Goal: Communication & Community: Answer question/provide support

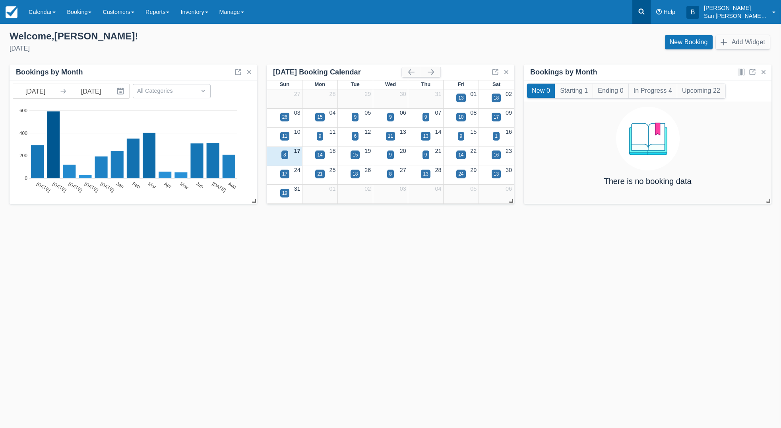
click at [647, 17] on link at bounding box center [642, 12] width 18 height 24
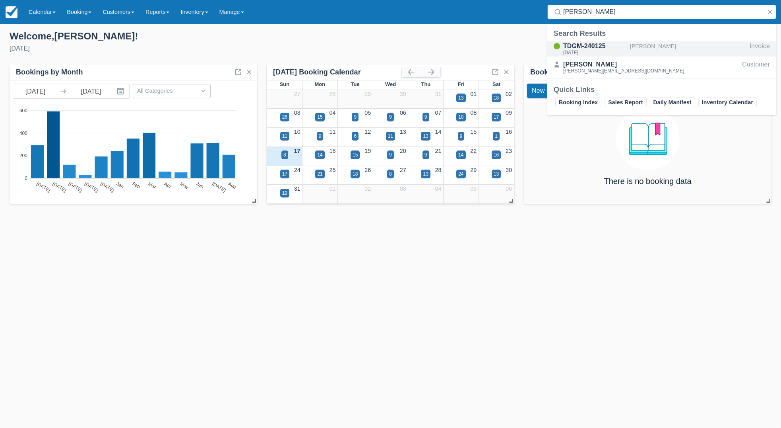
type input "plummer"
click at [577, 46] on div "TDGM-240125" at bounding box center [596, 46] width 64 height 10
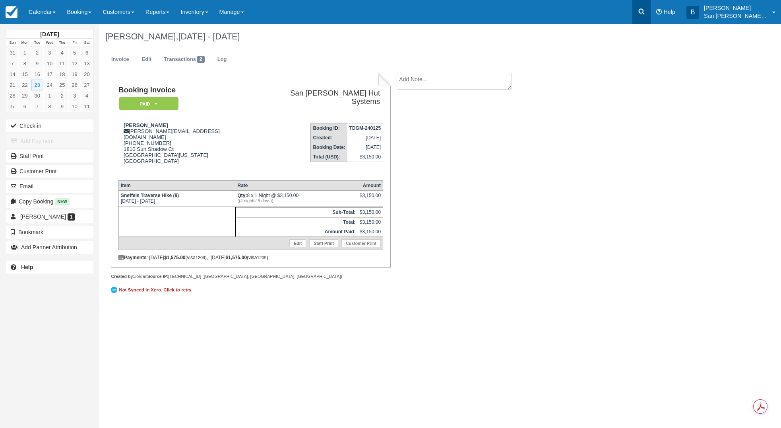
click at [643, 5] on link at bounding box center [642, 12] width 18 height 24
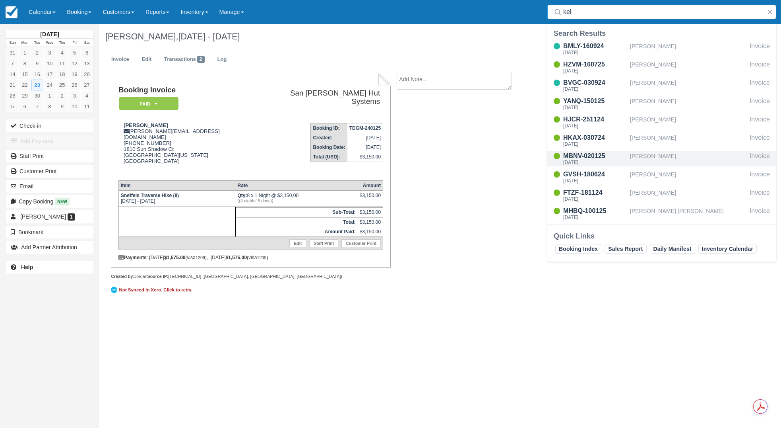
type input "kel"
click at [579, 159] on div "MBNV-020125 Wed Aug 20 2025" at bounding box center [596, 158] width 64 height 15
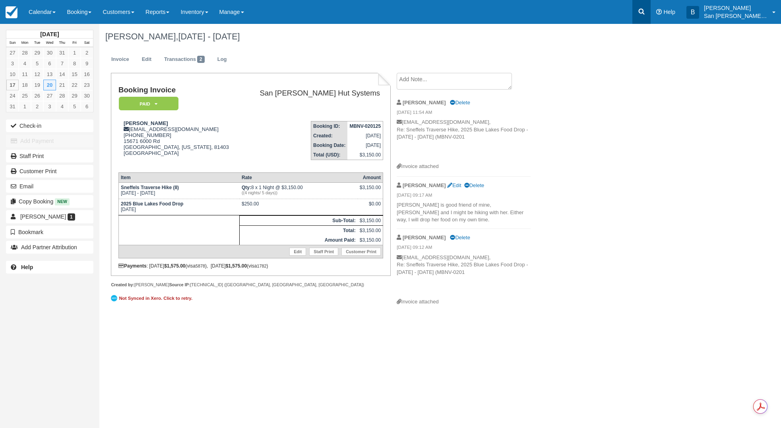
click at [644, 10] on icon at bounding box center [642, 12] width 8 height 8
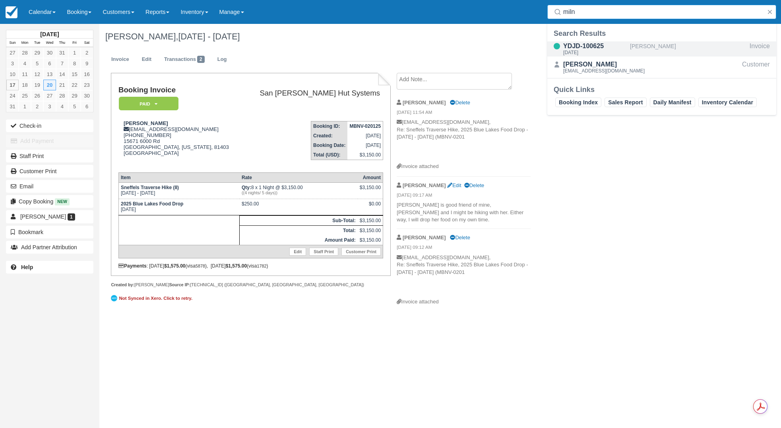
type input "miln"
click at [596, 49] on div "YDJD-100625" at bounding box center [596, 46] width 64 height 10
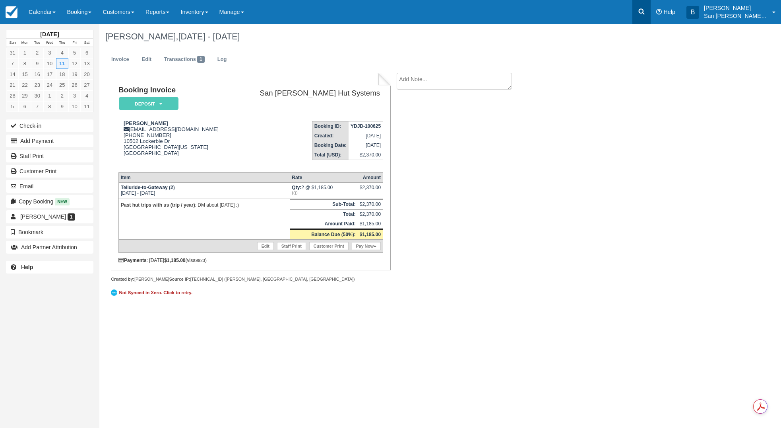
click at [651, 4] on link at bounding box center [642, 12] width 18 height 24
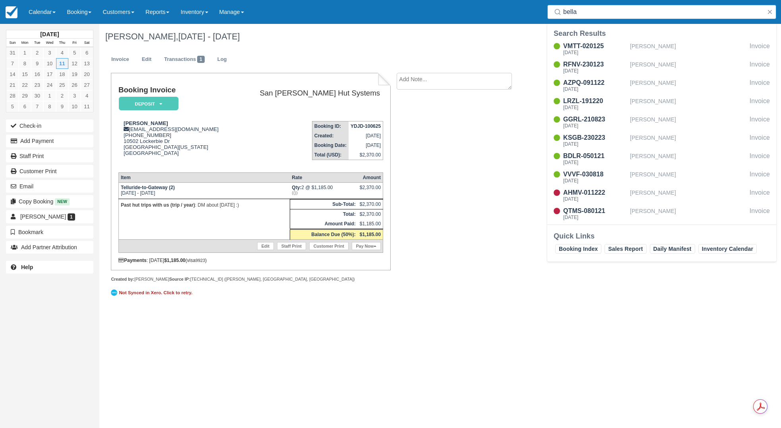
drag, startPoint x: 583, startPoint y: 11, endPoint x: 506, endPoint y: -6, distance: 79.0
click at [506, 0] on html "Menu Calendar Customer Inventory Month Week Day Booking Daily Manifest Daily Li…" at bounding box center [390, 214] width 781 height 428
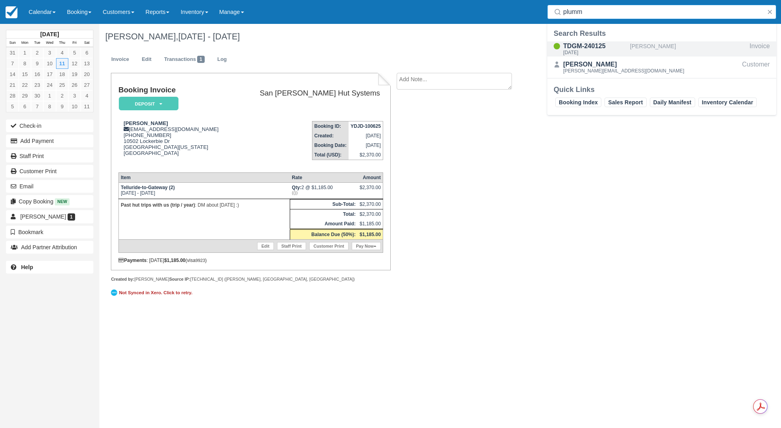
type input "plumm"
click at [596, 47] on div "TDGM-240125" at bounding box center [596, 46] width 64 height 10
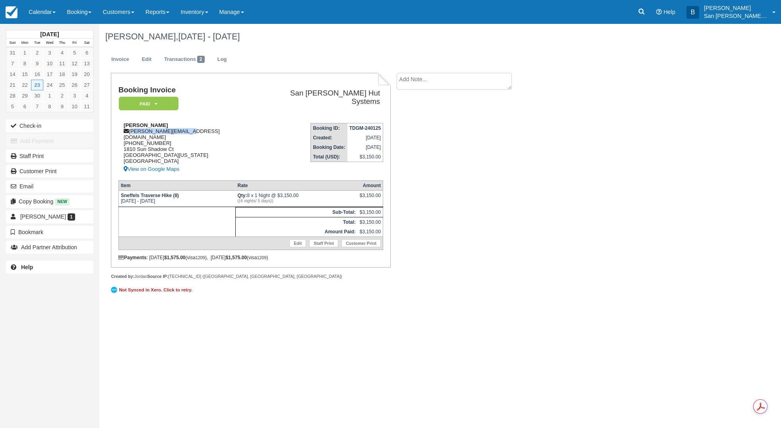
drag, startPoint x: 130, startPoint y: 130, endPoint x: 164, endPoint y: 131, distance: 33.4
click at [203, 130] on div "Darrell Plummer darrell@snphomes.com 1 (775) 848-4361 1810 Sun Shadow Ct Reno, …" at bounding box center [189, 148] width 140 height 52
copy div "darrell@snphomes.com"
click at [646, 11] on icon at bounding box center [642, 12] width 8 height 8
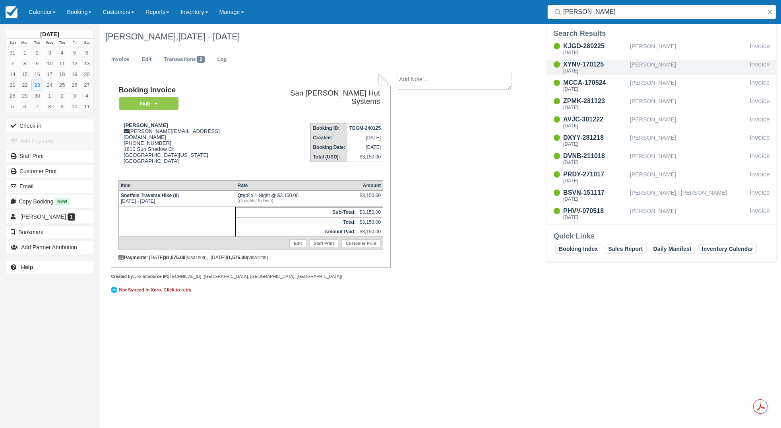
type input "moore"
click at [592, 68] on div "Mon Sep 1 2025" at bounding box center [596, 70] width 64 height 5
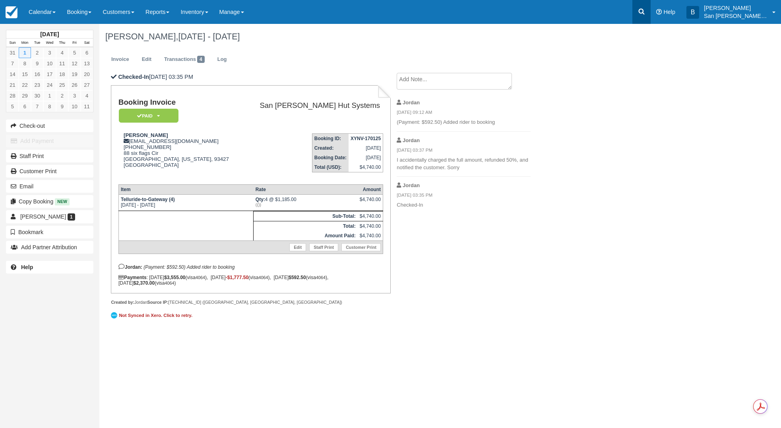
click at [641, 14] on link at bounding box center [642, 12] width 18 height 24
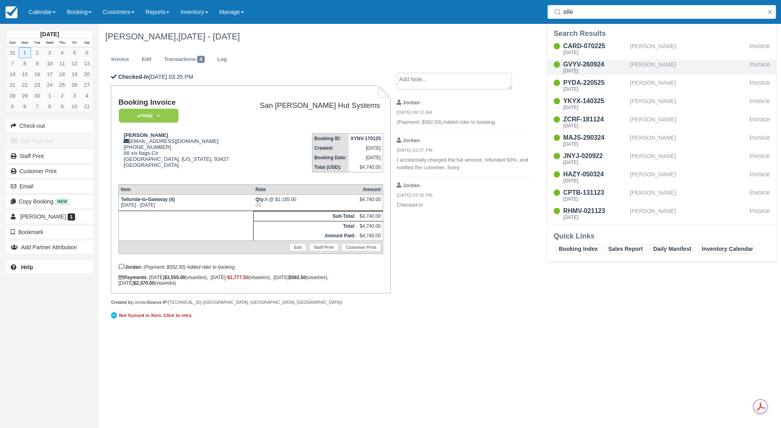
type input "alle"
click at [587, 66] on div "GVYV-260924" at bounding box center [596, 65] width 64 height 10
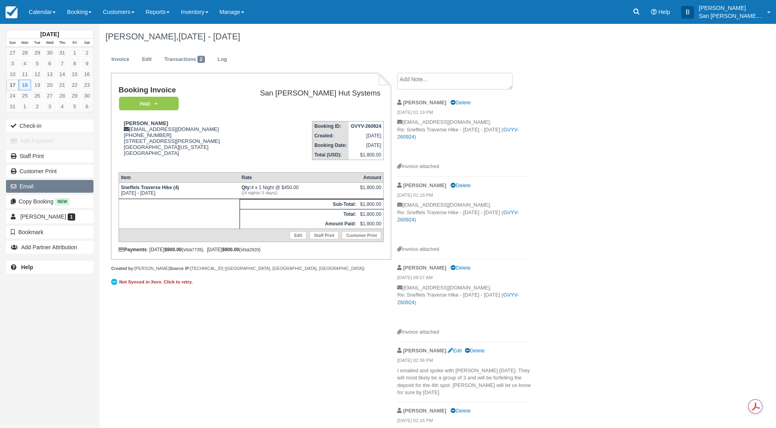
click at [20, 184] on button "Email" at bounding box center [49, 186] width 87 height 13
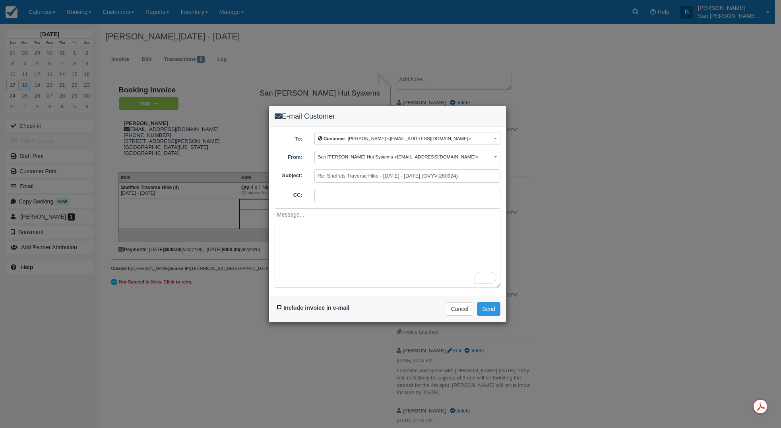
click at [281, 305] on input "Include invoice in e-mail" at bounding box center [279, 306] width 5 height 5
checkbox input "true"
click at [319, 225] on textarea "To enrich screen reader interactions, please activate Accessibility in Grammarl…" at bounding box center [388, 248] width 226 height 80
click at [402, 131] on div "To: Customer : Barbara Allen <nellabarb@gmail.com> Customer : Barbara Allen <ne…" at bounding box center [388, 210] width 238 height 169
click at [400, 134] on button "Customer : Barbara Allen <nellabarb@gmail.com>" at bounding box center [408, 138] width 186 height 12
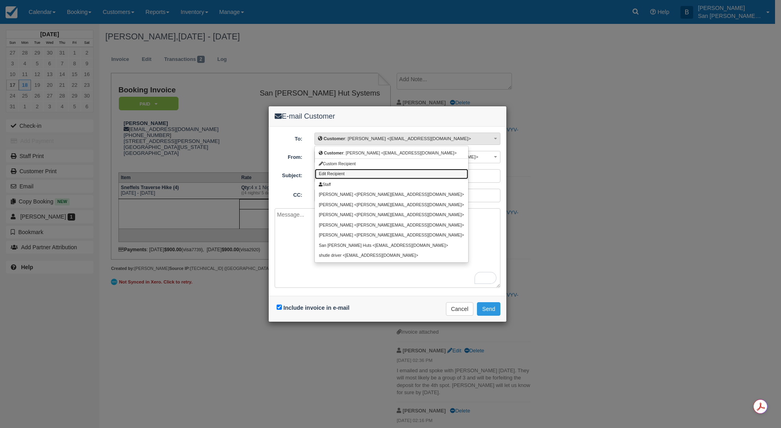
click at [337, 173] on span "Edit Recipient" at bounding box center [332, 173] width 26 height 4
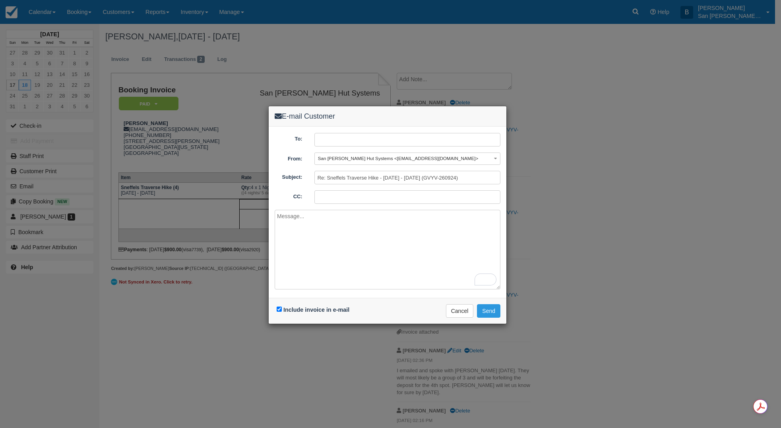
click at [348, 142] on input "text" at bounding box center [408, 140] width 186 height 14
type input "grantmerrill@hotmail.com"
click at [297, 220] on textarea "To enrich screen reader interactions, please activate Accessibility in Grammarl…" at bounding box center [388, 250] width 226 height 80
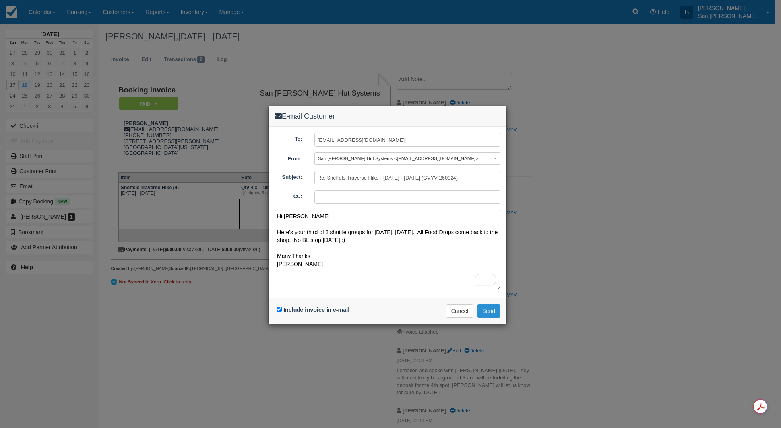
type textarea "Hi Grant Here's your third of 3 shuttle groups for tomorrow, 8/18/25. All Food …"
click at [493, 307] on button "Send" at bounding box center [488, 311] width 23 height 14
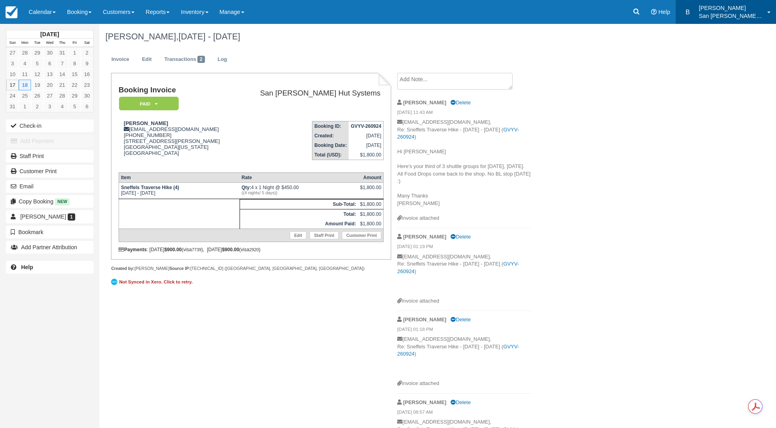
click at [716, 13] on p "San [PERSON_NAME] Hut Systems" at bounding box center [730, 16] width 64 height 8
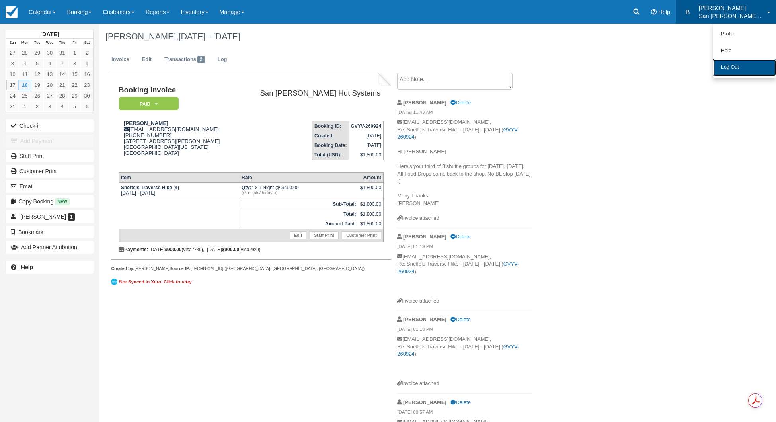
drag, startPoint x: 722, startPoint y: 74, endPoint x: 708, endPoint y: 71, distance: 13.8
click at [721, 74] on link "Log Out" at bounding box center [744, 67] width 63 height 17
